Goal: Information Seeking & Learning: Learn about a topic

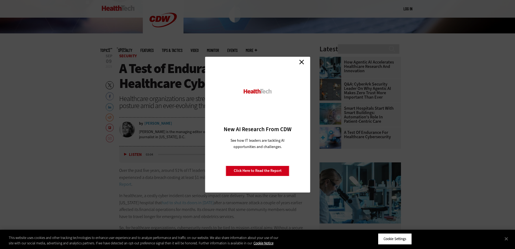
scroll to position [190, 0]
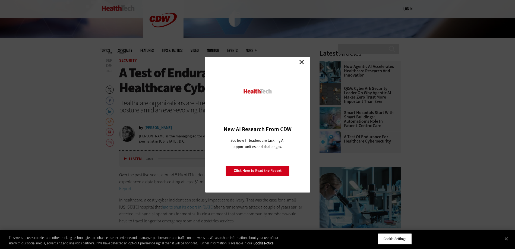
click at [304, 61] on link "Close" at bounding box center [301, 62] width 8 height 8
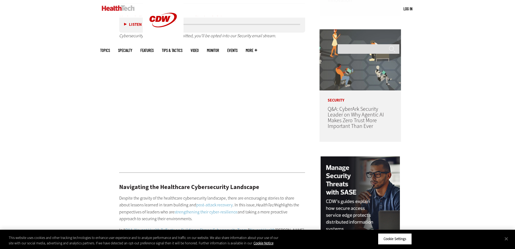
scroll to position [488, 0]
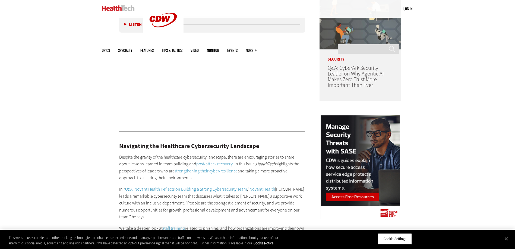
click at [196, 168] on link "strengthening their cyber-resilience" at bounding box center [205, 171] width 63 height 6
click at [266, 186] on link "Novant Health" at bounding box center [262, 189] width 26 height 6
click at [184, 186] on link "Q&A: Novant Health Reflects on Building a Strong Cybersecurity Team" at bounding box center [186, 189] width 122 height 6
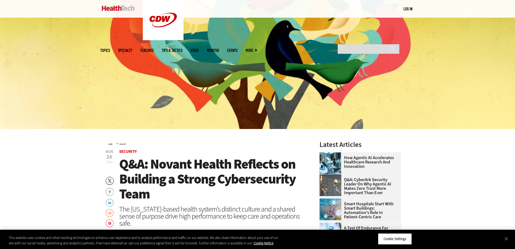
scroll to position [109, 0]
